Goal: Task Accomplishment & Management: Use online tool/utility

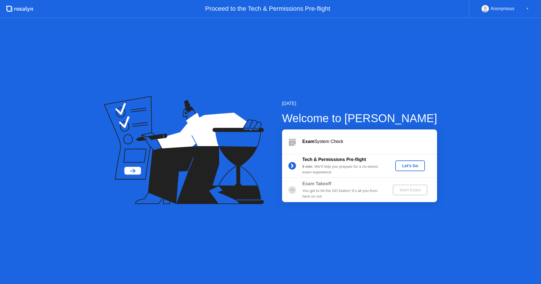
click at [402, 168] on div "Let's Go" at bounding box center [409, 166] width 25 height 5
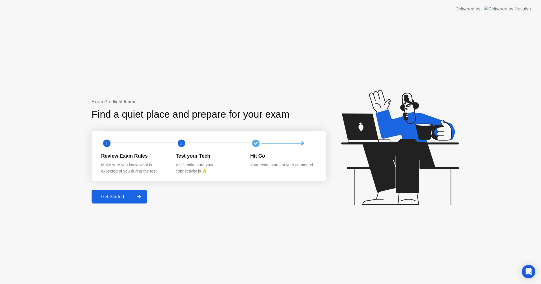
click at [107, 197] on div "Get Started" at bounding box center [112, 196] width 39 height 5
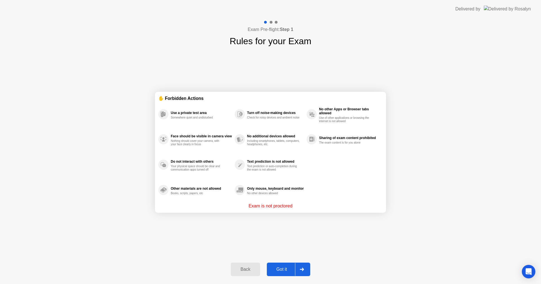
click at [279, 269] on div "Got it" at bounding box center [281, 269] width 26 height 5
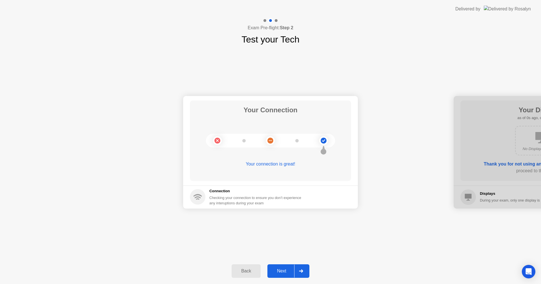
click at [279, 269] on div "Next" at bounding box center [281, 271] width 25 height 5
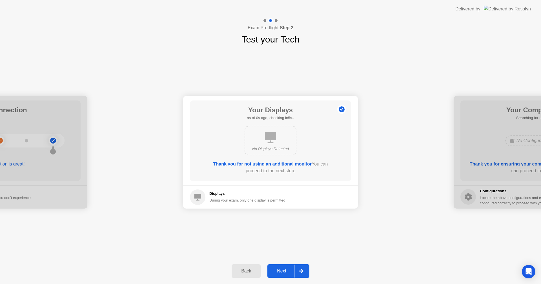
click at [279, 269] on div "Next" at bounding box center [281, 271] width 25 height 5
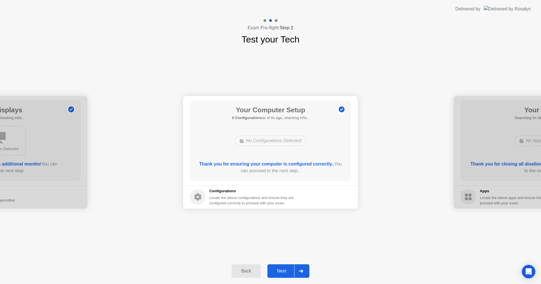
click at [279, 269] on div "Next" at bounding box center [281, 271] width 25 height 5
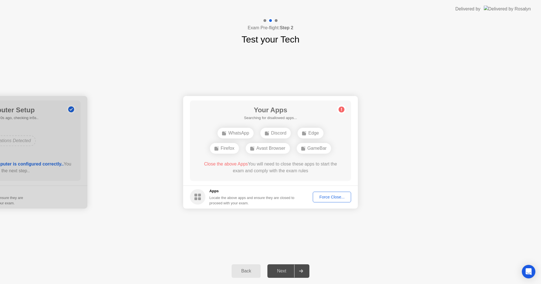
click at [321, 198] on div "Force Close..." at bounding box center [332, 197] width 34 height 5
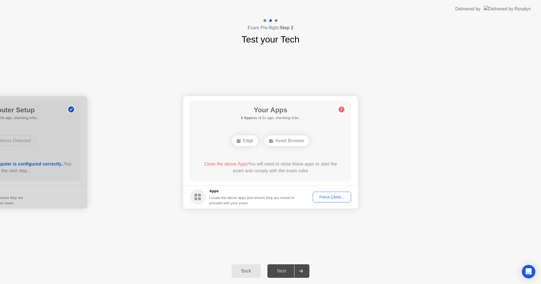
click at [327, 197] on div "Force Close..." at bounding box center [332, 197] width 34 height 5
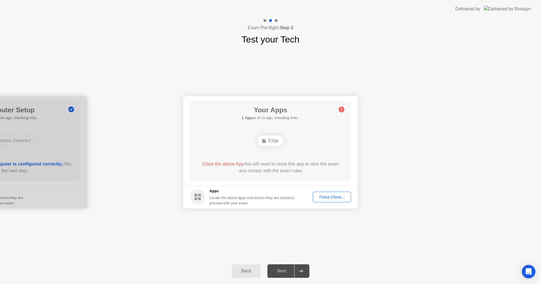
click at [323, 197] on div "Force Close..." at bounding box center [332, 197] width 34 height 5
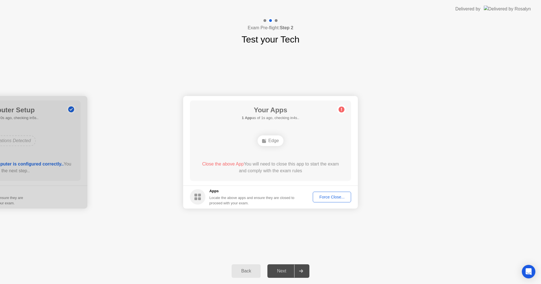
click at [323, 196] on div "Force Close..." at bounding box center [332, 197] width 34 height 5
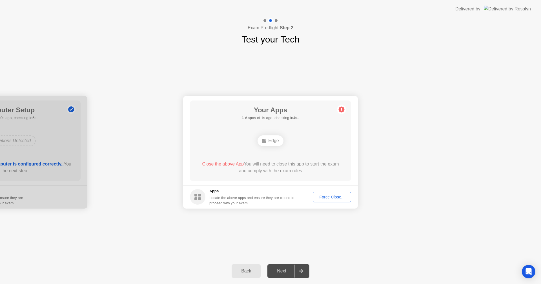
click at [327, 198] on div "Force Close..." at bounding box center [332, 197] width 34 height 5
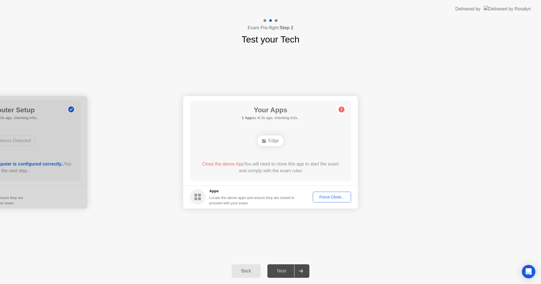
click at [325, 197] on div "Force Close..." at bounding box center [332, 197] width 34 height 5
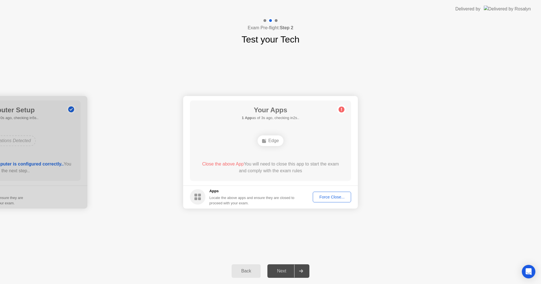
click at [326, 196] on div "Force Close..." at bounding box center [332, 197] width 34 height 5
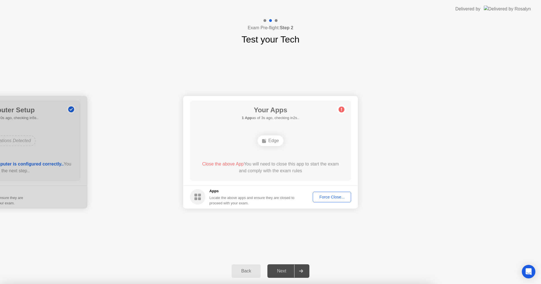
click at [326, 284] on div at bounding box center [270, 284] width 541 height 0
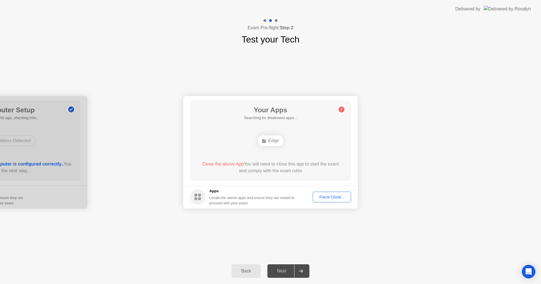
click at [247, 266] on button "Back" at bounding box center [246, 271] width 29 height 14
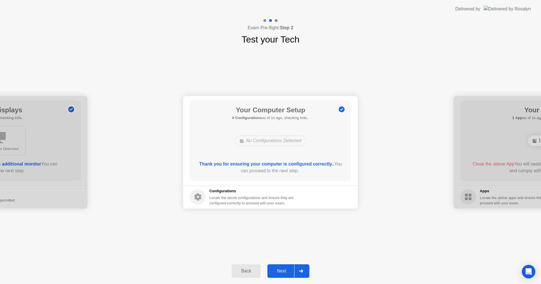
click at [284, 272] on div "Next" at bounding box center [281, 271] width 25 height 5
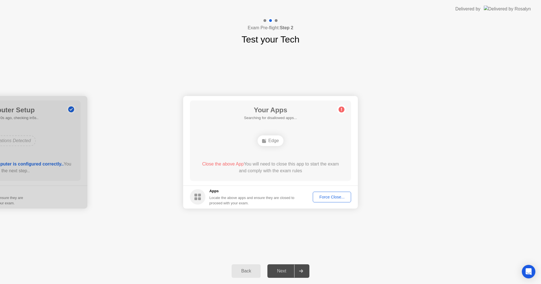
click at [333, 195] on div "Force Close..." at bounding box center [332, 197] width 34 height 5
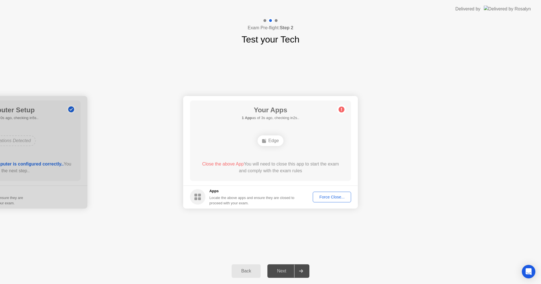
click at [269, 138] on div "Edge" at bounding box center [270, 140] width 26 height 11
click at [269, 141] on div "Edge" at bounding box center [270, 140] width 26 height 11
click at [323, 195] on div "Force Close..." at bounding box center [332, 197] width 34 height 5
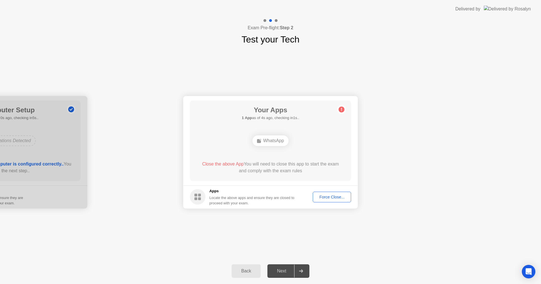
click at [333, 196] on div "Force Close..." at bounding box center [332, 197] width 34 height 5
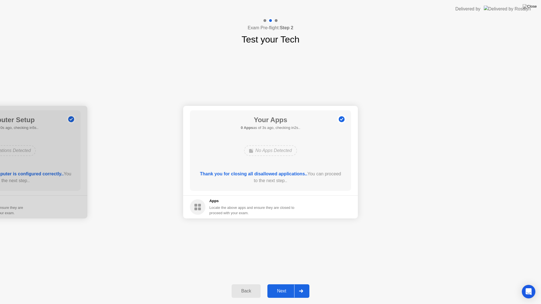
click at [282, 284] on div "Next" at bounding box center [281, 291] width 25 height 5
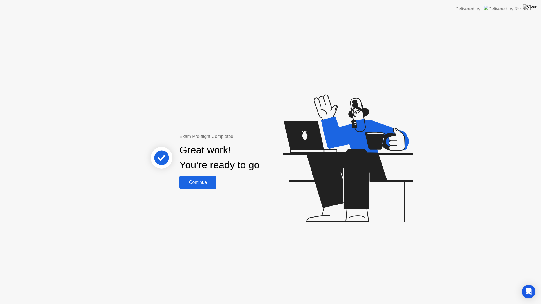
click at [191, 183] on div "Continue" at bounding box center [198, 182] width 34 height 5
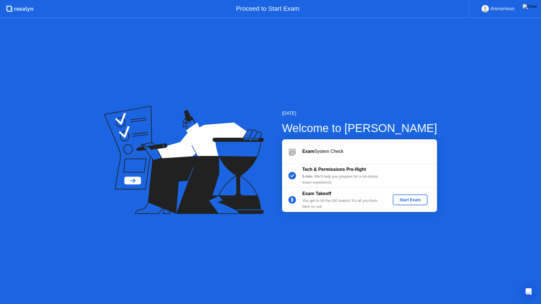
click at [410, 202] on div "Start Exam" at bounding box center [410, 200] width 30 height 5
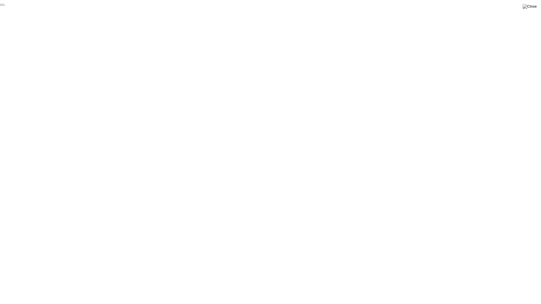
click at [5, 6] on button "End Proctoring Session" at bounding box center [2, 5] width 5 height 2
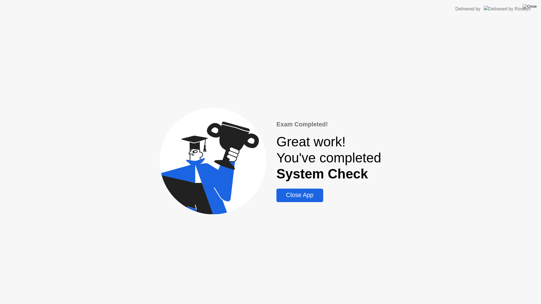
click at [307, 194] on div "Close App" at bounding box center [299, 195] width 43 height 7
